Goal: Transaction & Acquisition: Purchase product/service

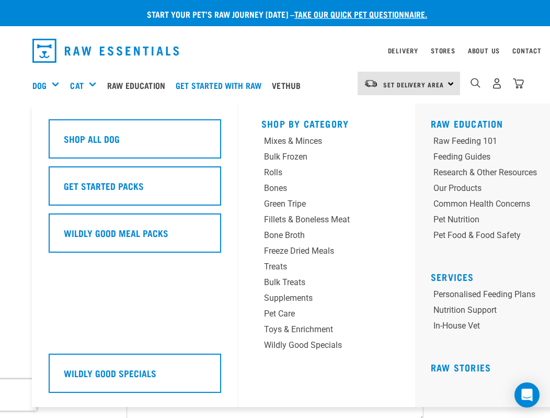
click at [42, 71] on div "Dog" at bounding box center [49, 85] width 35 height 42
click at [266, 158] on div "Bulk Frozen" at bounding box center [315, 157] width 103 height 13
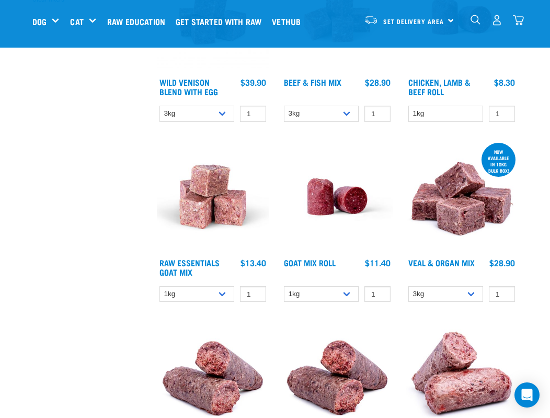
scroll to position [379, 0]
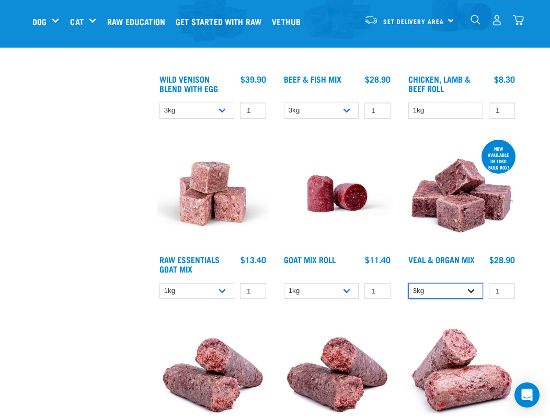
select select "951"
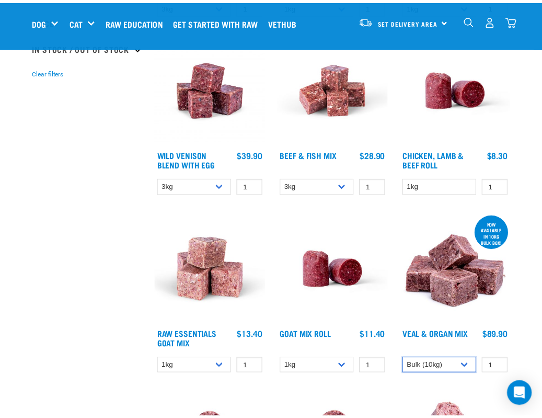
scroll to position [81, 0]
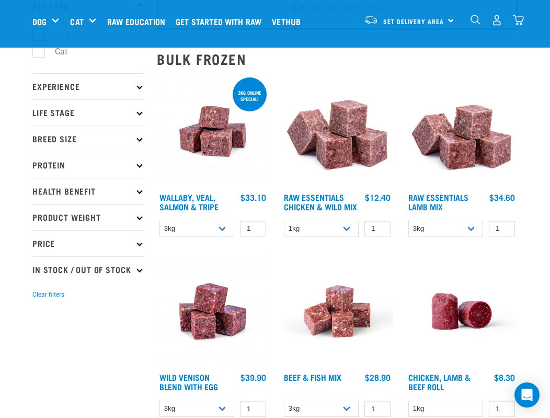
click at [461, 214] on div "Raw Essentials Lamb Mix" at bounding box center [462, 159] width 124 height 180
select select "758"
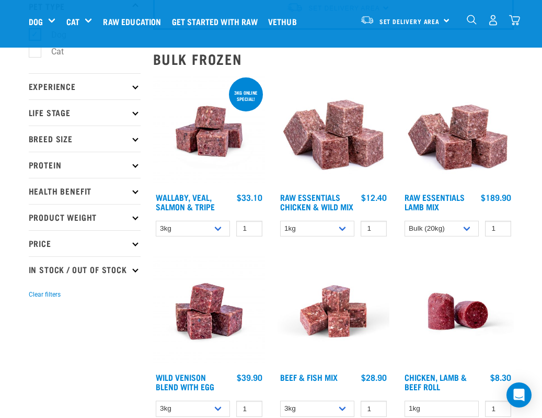
click at [460, 125] on img at bounding box center [458, 131] width 112 height 112
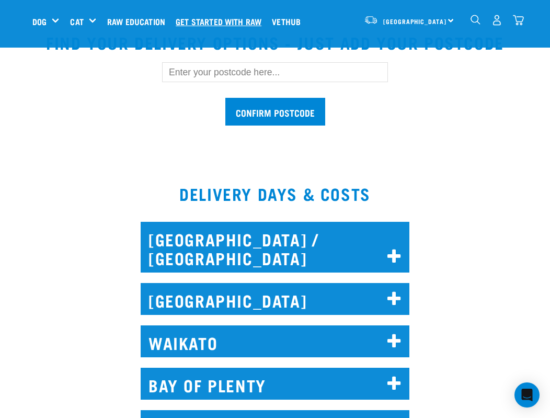
scroll to position [305, 0]
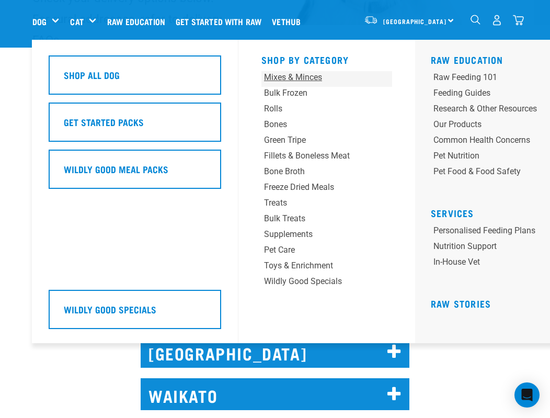
click at [280, 81] on div "Mixes & Minces" at bounding box center [315, 77] width 103 height 13
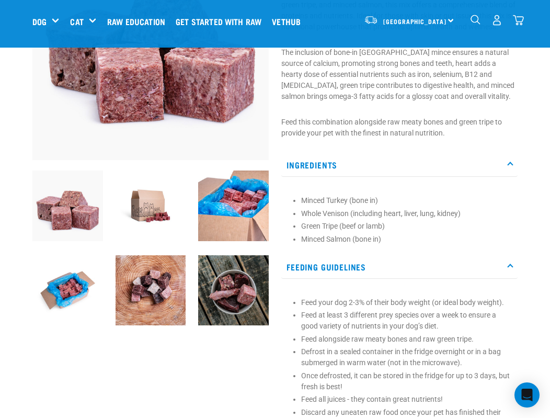
scroll to position [145, 0]
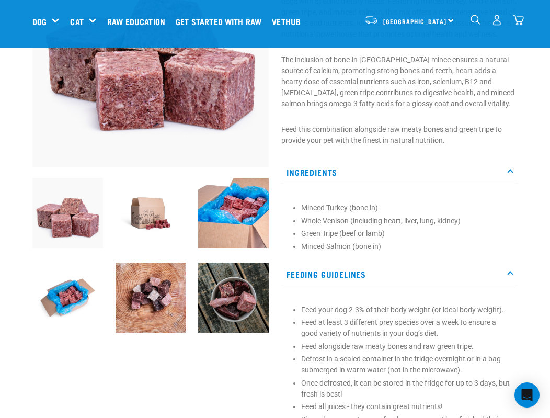
click at [227, 295] on img at bounding box center [233, 298] width 71 height 71
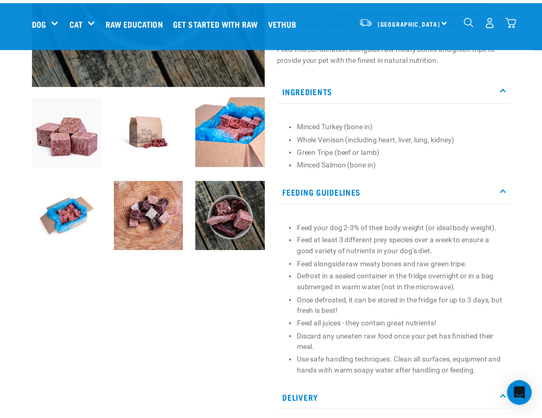
scroll to position [230, 0]
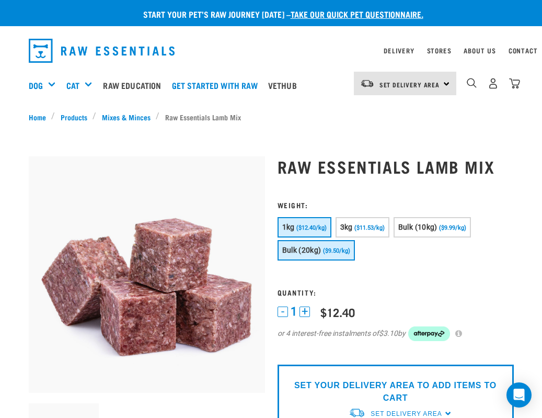
click at [323, 244] on button "Bulk (20kg) ($9.50/kg)" at bounding box center [316, 250] width 77 height 20
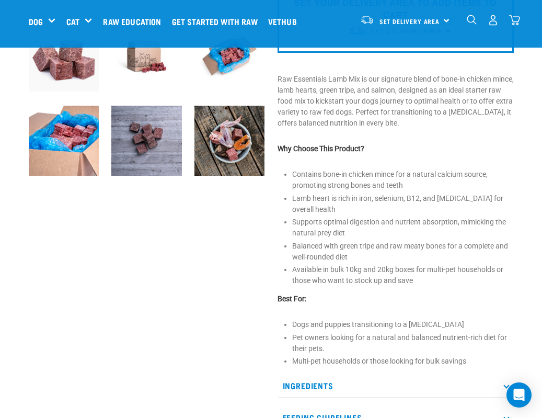
scroll to position [223, 0]
